Goal: Task Accomplishment & Management: Complete application form

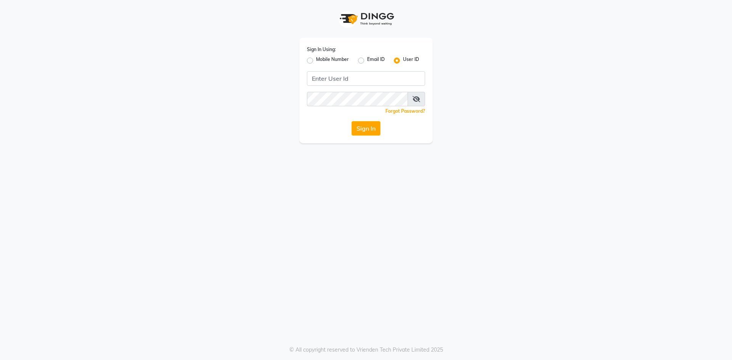
click at [314, 59] on div "Mobile Number" at bounding box center [328, 60] width 42 height 9
click at [313, 62] on div "Mobile Number" at bounding box center [328, 60] width 42 height 9
click at [316, 61] on label "Mobile Number" at bounding box center [332, 60] width 33 height 9
click at [316, 61] on input "Mobile Number" at bounding box center [318, 58] width 5 height 5
radio input "true"
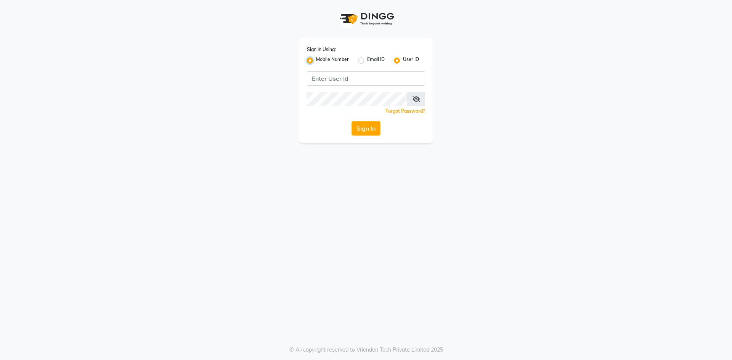
radio input "false"
drag, startPoint x: 359, startPoint y: 72, endPoint x: 361, endPoint y: 77, distance: 5.0
click at [359, 72] on input "Username" at bounding box center [378, 78] width 93 height 14
type input "7661809500"
click at [366, 127] on button "Sign In" at bounding box center [365, 128] width 29 height 14
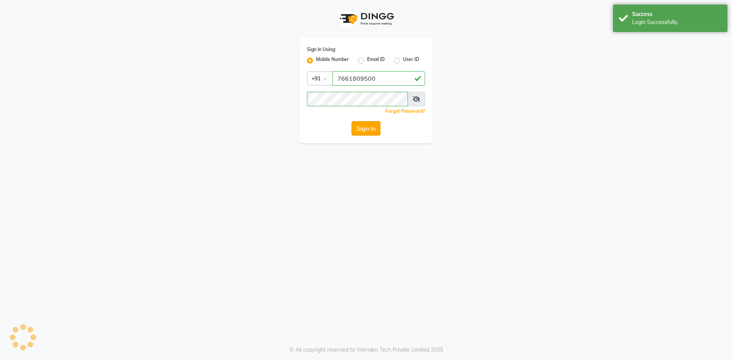
select select "service"
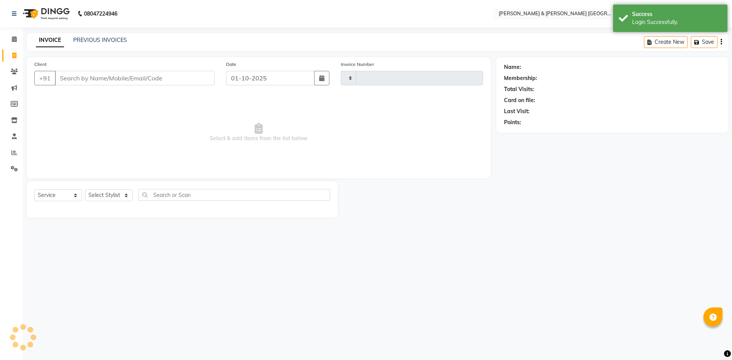
type input "0294"
select select "8717"
click at [181, 136] on span "Select & add items from the list below" at bounding box center [258, 133] width 449 height 76
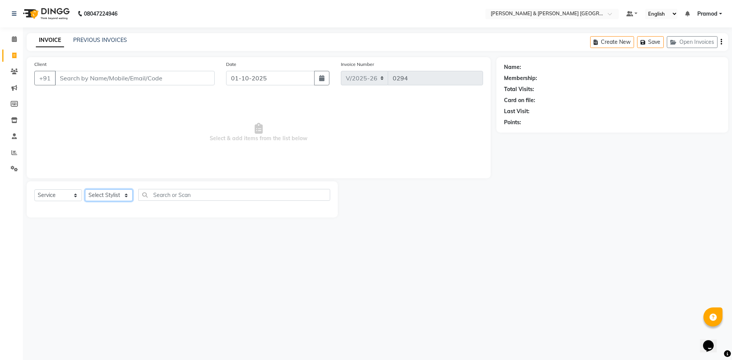
click at [101, 200] on select "Select Stylist [PERSON_NAME] [PERSON_NAME] [PERSON_NAME] [PERSON_NAME] Shabbu […" at bounding box center [109, 195] width 48 height 12
select select "88028"
click at [85, 189] on select "Select Stylist [PERSON_NAME] [PERSON_NAME] [PERSON_NAME] [PERSON_NAME] Shabbu […" at bounding box center [109, 195] width 48 height 12
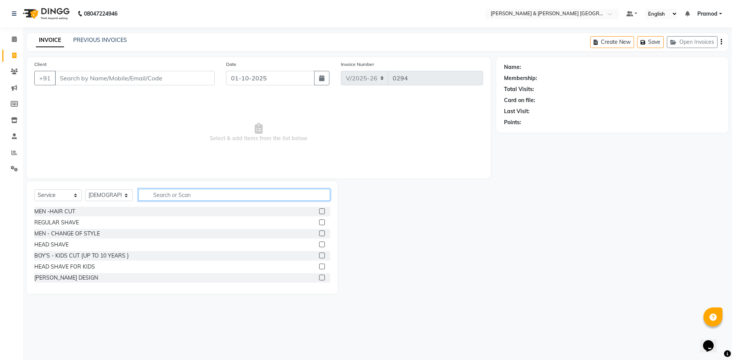
click at [180, 196] on input "text" at bounding box center [234, 195] width 192 height 12
click at [319, 210] on label at bounding box center [322, 212] width 6 height 6
click at [319, 210] on input "checkbox" at bounding box center [321, 211] width 5 height 5
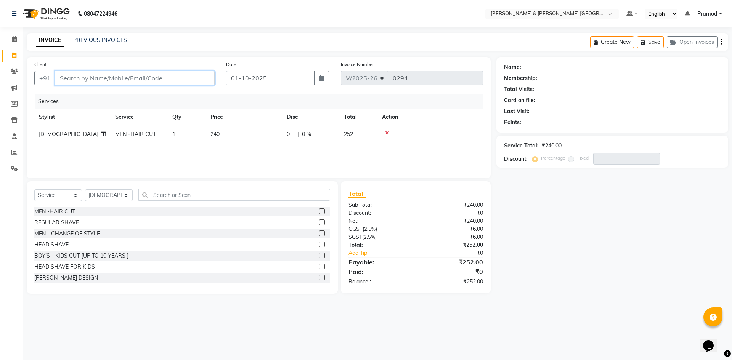
checkbox input "false"
click at [149, 80] on input "Client" at bounding box center [135, 78] width 160 height 14
type input "9"
type input "0"
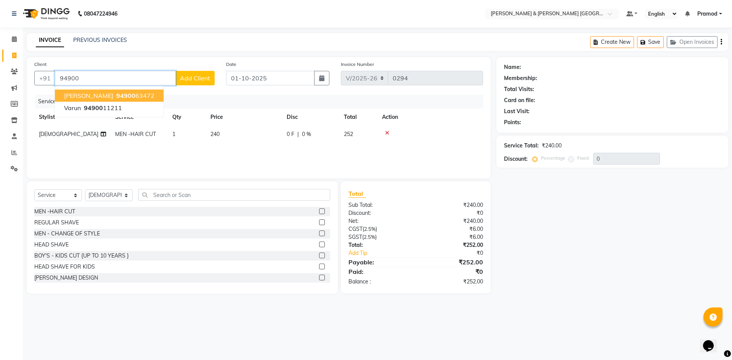
click at [91, 99] on button "[PERSON_NAME] 94900 63472" at bounding box center [109, 96] width 109 height 12
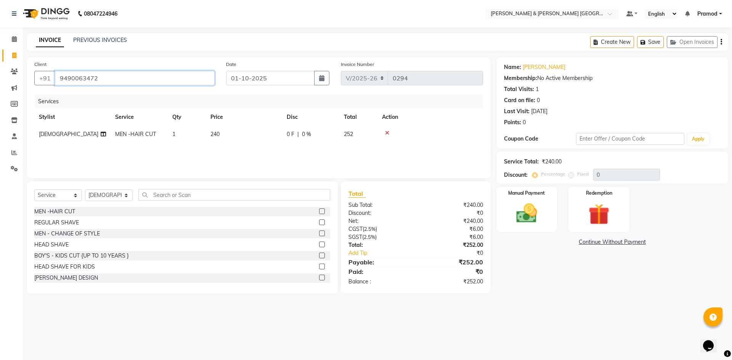
click at [104, 79] on input "9490063472" at bounding box center [135, 78] width 160 height 14
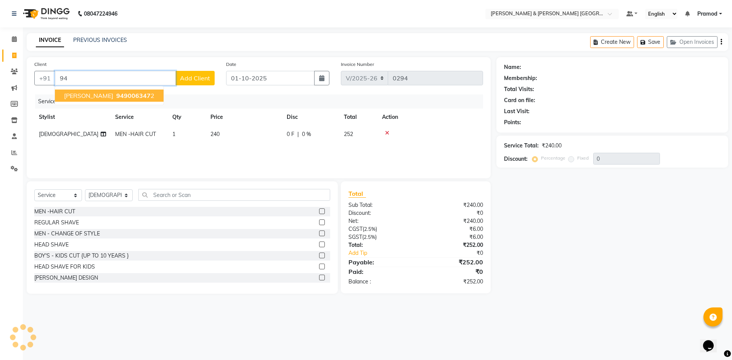
type input "9"
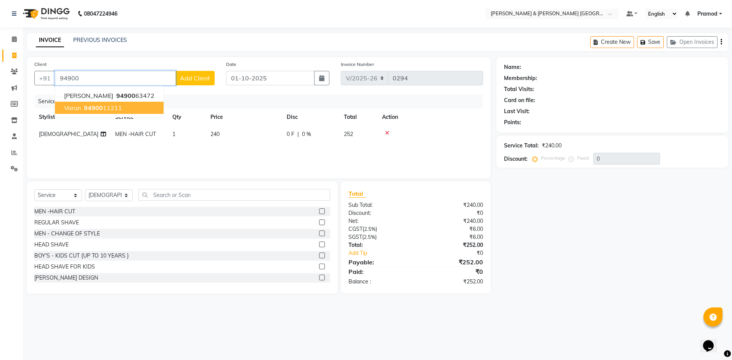
click at [86, 105] on span "94900" at bounding box center [93, 108] width 19 height 8
type input "9490011211"
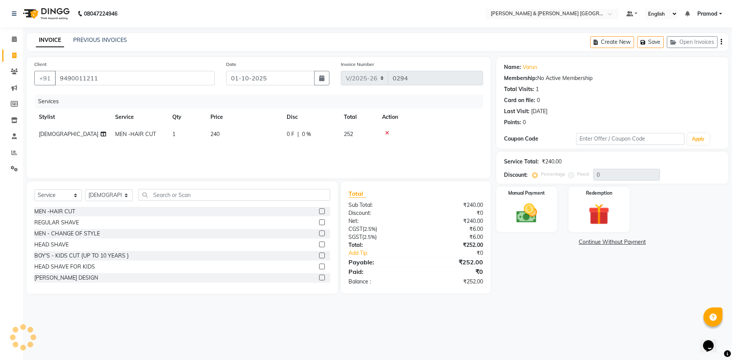
click at [227, 17] on nav "08047224946 Select Location × [PERSON_NAME] & Guy Om [GEOGRAPHIC_DATA], Kowkoor…" at bounding box center [366, 13] width 732 height 27
click at [524, 210] on img at bounding box center [526, 213] width 35 height 25
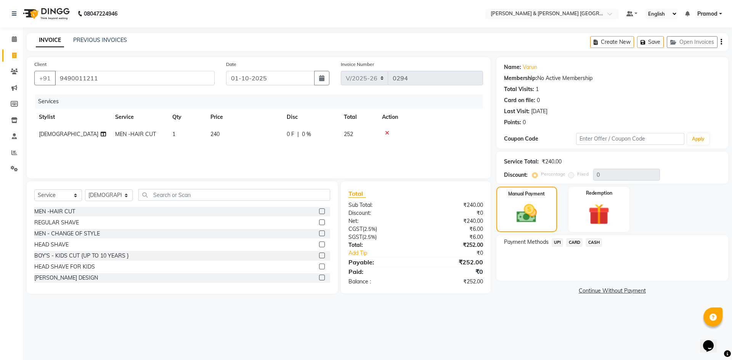
click at [555, 244] on span "UPI" at bounding box center [558, 242] width 12 height 9
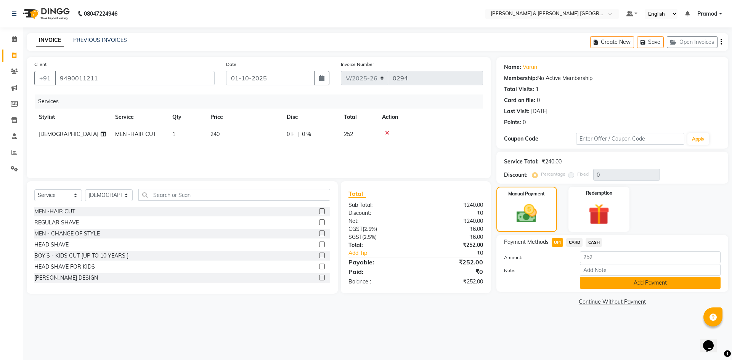
click at [583, 281] on button "Add Payment" at bounding box center [650, 283] width 141 height 12
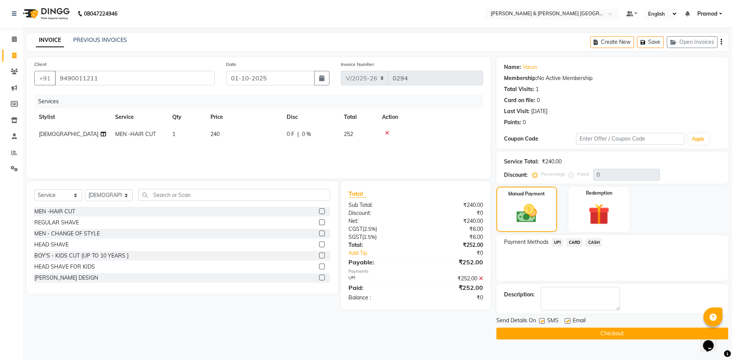
click at [574, 334] on button "Checkout" at bounding box center [612, 334] width 232 height 12
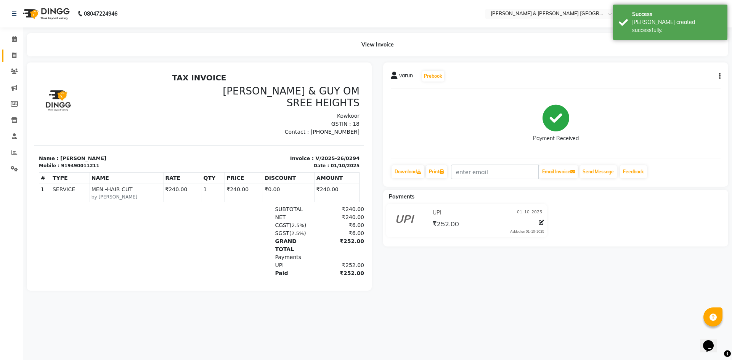
drag, startPoint x: 13, startPoint y: 60, endPoint x: 22, endPoint y: 56, distance: 9.9
click at [13, 60] on link "Invoice" at bounding box center [11, 56] width 18 height 13
select select "8717"
select select "service"
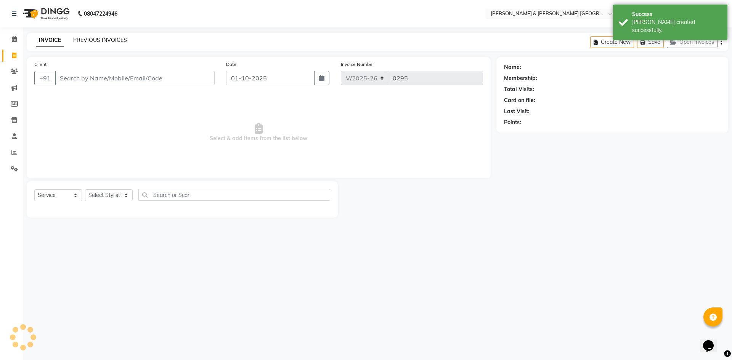
click at [100, 37] on link "PREVIOUS INVOICES" at bounding box center [100, 40] width 54 height 7
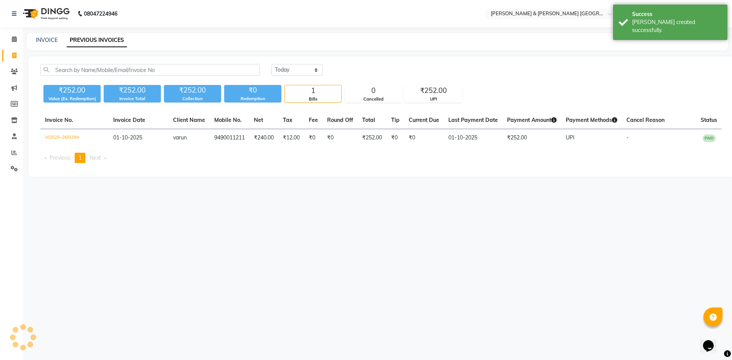
click at [222, 43] on div "INVOICE PREVIOUS INVOICES" at bounding box center [373, 40] width 692 height 8
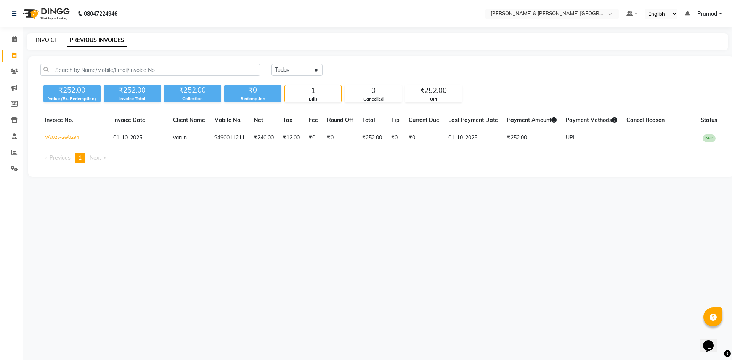
click at [45, 38] on link "INVOICE" at bounding box center [47, 40] width 22 height 7
select select "service"
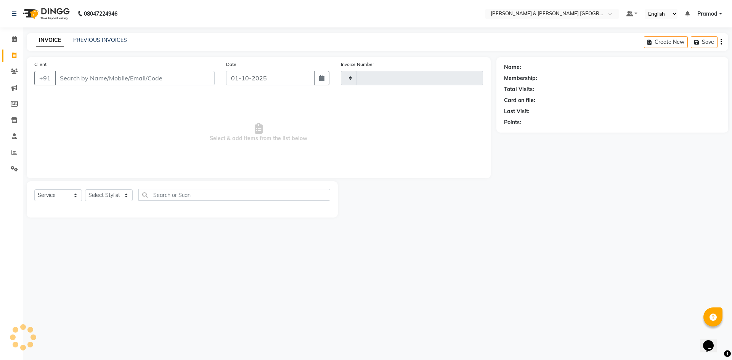
type input "0295"
select select "8717"
click at [101, 200] on select "Select Stylist [PERSON_NAME] [PERSON_NAME] [PERSON_NAME] [PERSON_NAME] Shabbu […" at bounding box center [109, 195] width 48 height 12
select select "89744"
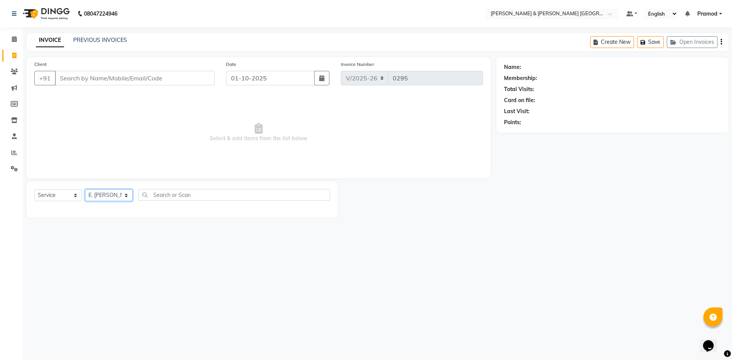
click at [85, 189] on select "Select Stylist [PERSON_NAME] [PERSON_NAME] [PERSON_NAME] [PERSON_NAME] Shabbu […" at bounding box center [109, 195] width 48 height 12
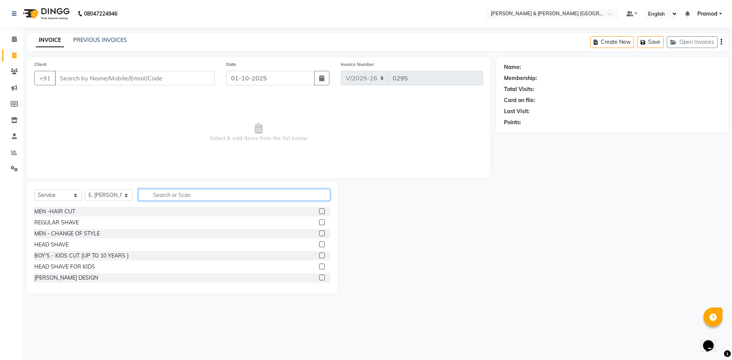
click at [194, 195] on input "text" at bounding box center [234, 195] width 192 height 12
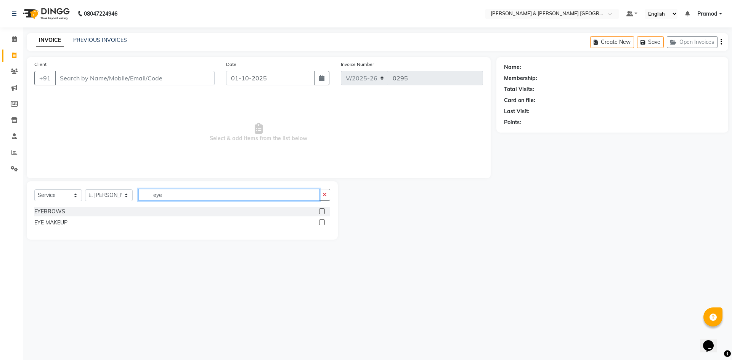
type input "eye"
click at [321, 212] on label at bounding box center [322, 212] width 6 height 6
click at [321, 212] on input "checkbox" at bounding box center [321, 211] width 5 height 5
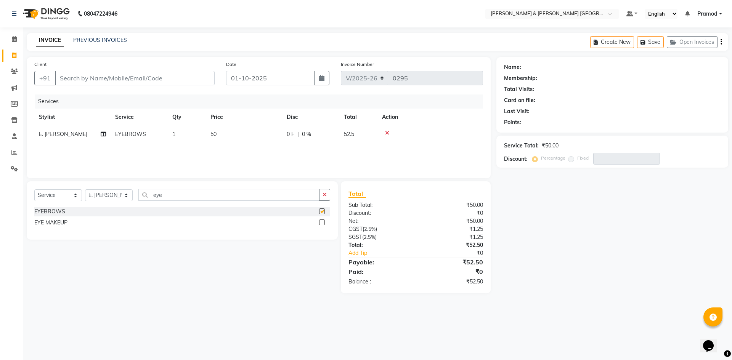
checkbox input "false"
click at [554, 207] on div "Name: Membership: Total Visits: Card on file: Last Visit: Points: Service Total…" at bounding box center [614, 175] width 237 height 236
click at [130, 79] on input "Client" at bounding box center [135, 78] width 160 height 14
click at [142, 75] on input "Client" at bounding box center [135, 78] width 160 height 14
type input "7"
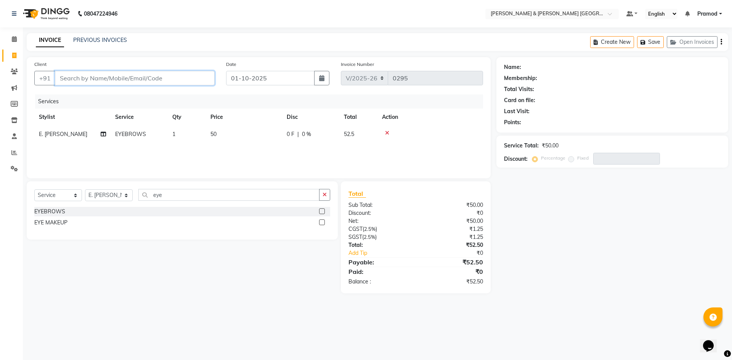
type input "0"
type input "7799282238"
click at [183, 76] on span "Add Client" at bounding box center [195, 78] width 30 height 8
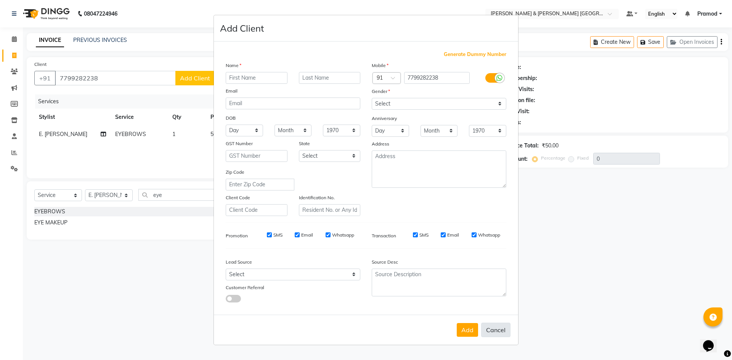
click at [486, 330] on button "Cancel" at bounding box center [495, 330] width 29 height 14
select select
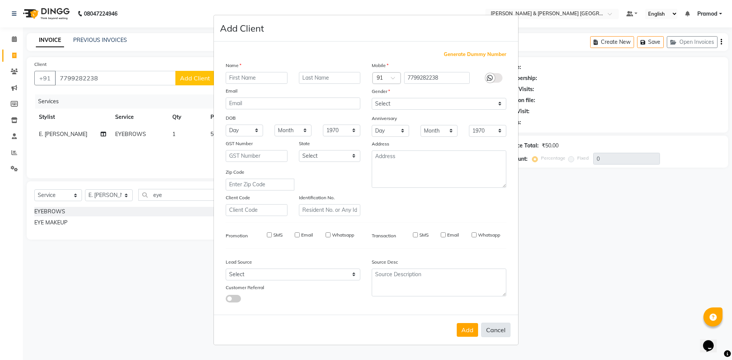
select select
checkbox input "false"
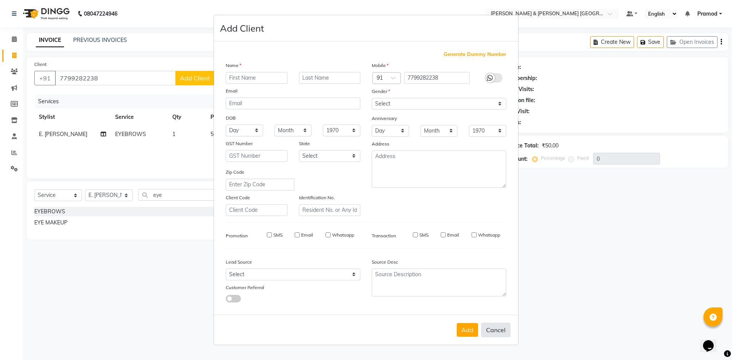
checkbox input "false"
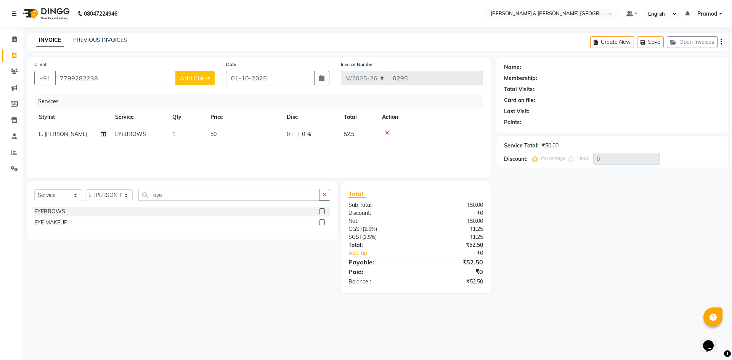
click at [199, 83] on button "Add Client" at bounding box center [194, 78] width 39 height 14
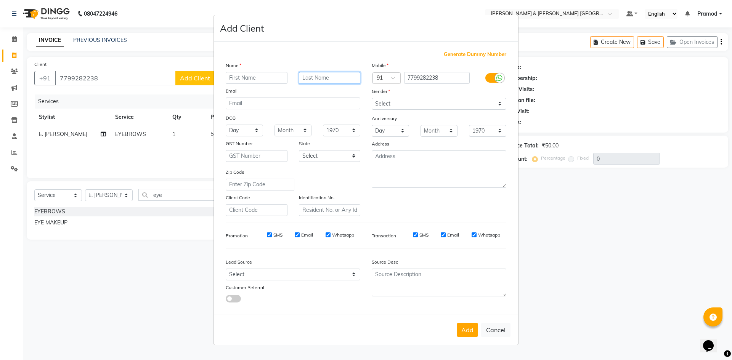
click at [324, 79] on input "text" at bounding box center [330, 78] width 62 height 12
type input "G-1005"
click at [273, 79] on input "text" at bounding box center [257, 78] width 62 height 12
type input "s"
type input "sahaja"
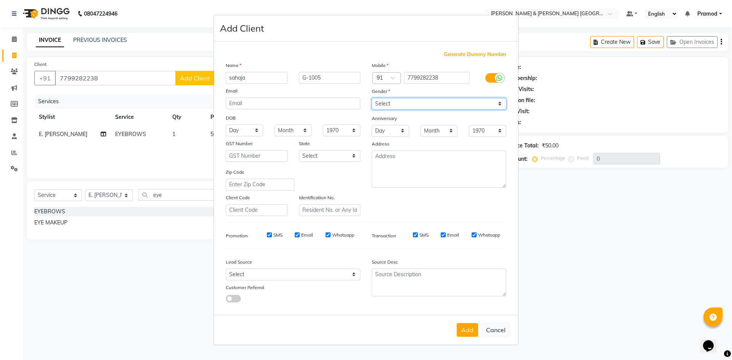
drag, startPoint x: 392, startPoint y: 100, endPoint x: 397, endPoint y: 106, distance: 8.1
click at [392, 100] on select "Select [DEMOGRAPHIC_DATA] [DEMOGRAPHIC_DATA] Other Prefer Not To Say" at bounding box center [439, 104] width 135 height 12
select select "[DEMOGRAPHIC_DATA]"
click at [372, 98] on select "Select [DEMOGRAPHIC_DATA] [DEMOGRAPHIC_DATA] Other Prefer Not To Say" at bounding box center [439, 104] width 135 height 12
click at [465, 331] on button "Add" at bounding box center [467, 330] width 21 height 14
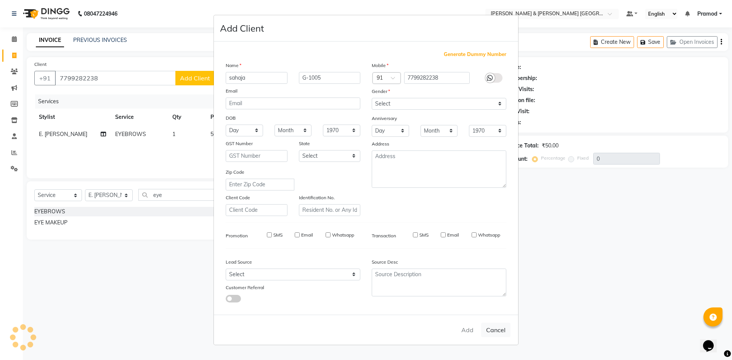
select select
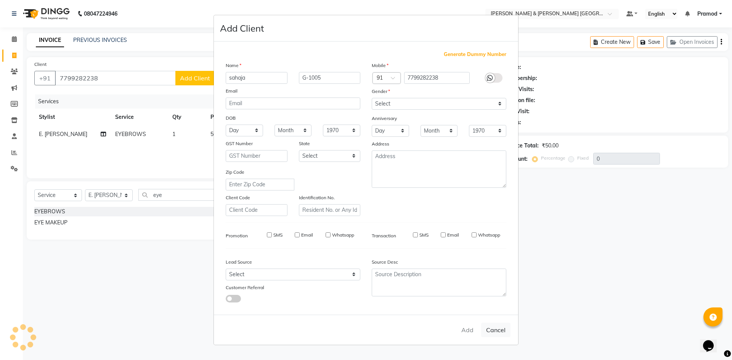
select select
checkbox input "false"
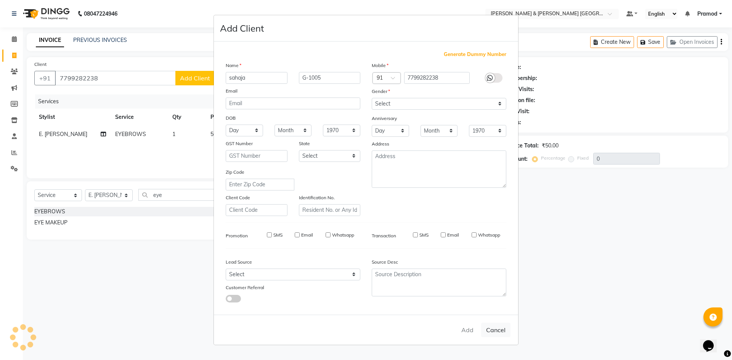
checkbox input "false"
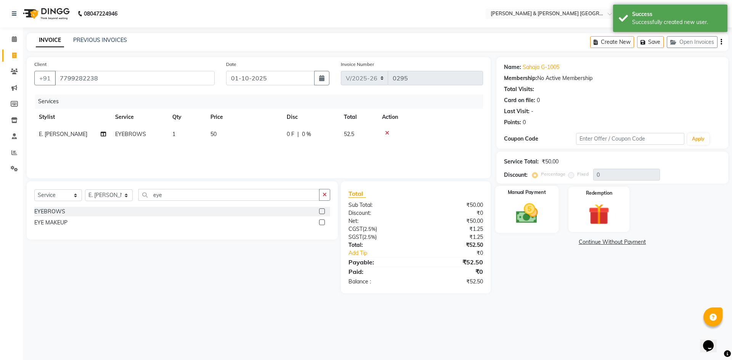
click at [534, 215] on img at bounding box center [526, 213] width 35 height 25
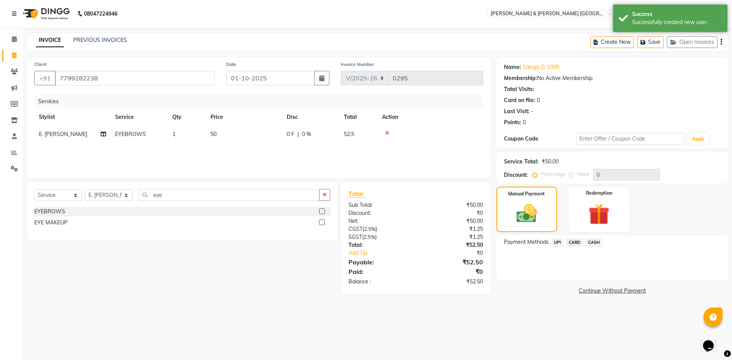
click at [557, 242] on span "UPI" at bounding box center [558, 242] width 12 height 9
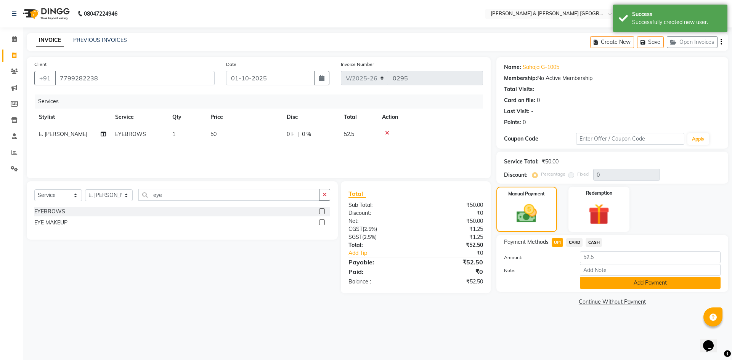
click at [610, 279] on button "Add Payment" at bounding box center [650, 283] width 141 height 12
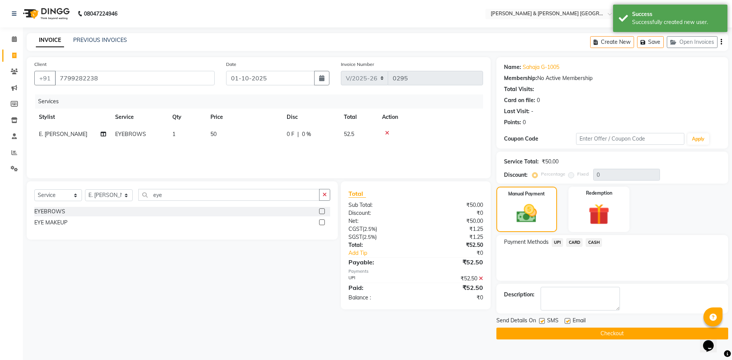
click at [567, 333] on button "Checkout" at bounding box center [612, 334] width 232 height 12
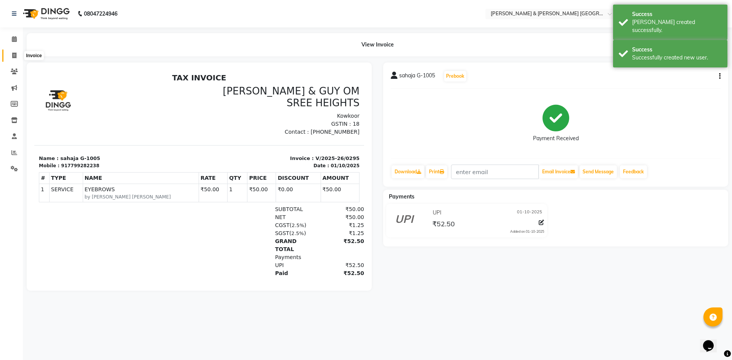
click at [19, 58] on span at bounding box center [14, 55] width 13 height 9
select select "service"
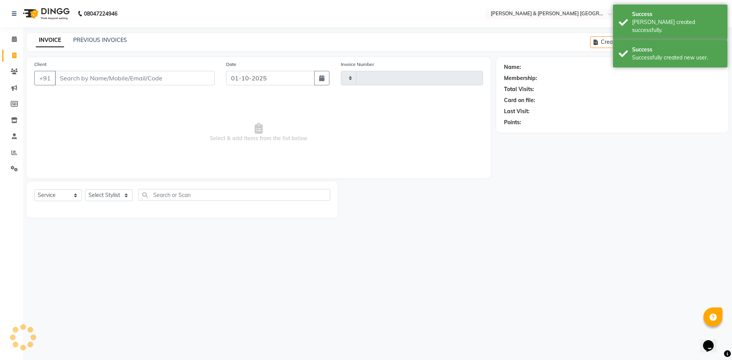
click at [81, 44] on div "PREVIOUS INVOICES" at bounding box center [100, 40] width 54 height 8
type input "0296"
select select "8717"
click at [101, 36] on div "PREVIOUS INVOICES" at bounding box center [100, 40] width 54 height 8
